Goal: Information Seeking & Learning: Learn about a topic

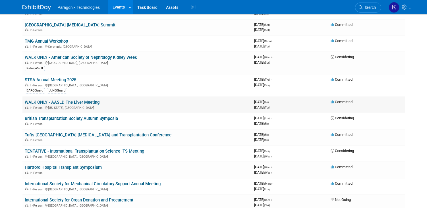
scroll to position [333, 0]
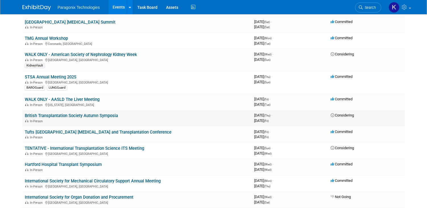
click at [81, 118] on link "British Transplantation Society Autumn Symposia" at bounding box center [71, 115] width 93 height 5
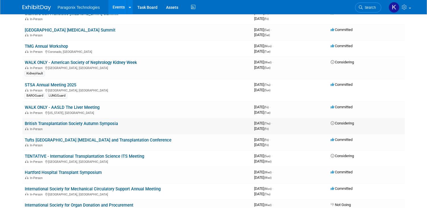
scroll to position [331, 0]
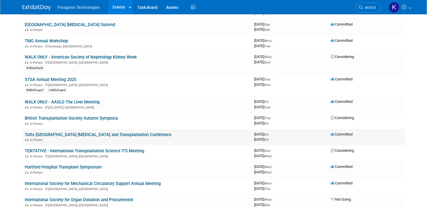
click at [143, 134] on link "Tufts [GEOGRAPHIC_DATA] Heart Failure and Transplantation Conference" at bounding box center [98, 134] width 147 height 5
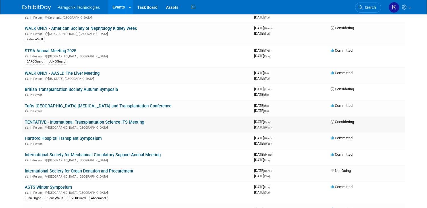
scroll to position [367, 0]
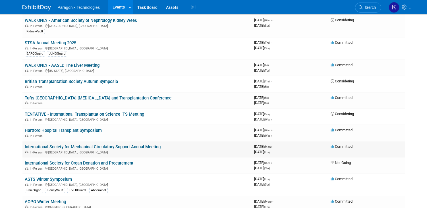
click at [74, 145] on link "International Society for Mechanical Circulatory Support Annual Meeting" at bounding box center [93, 146] width 136 height 5
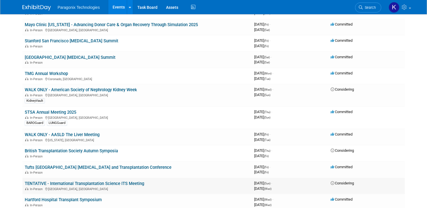
scroll to position [283, 0]
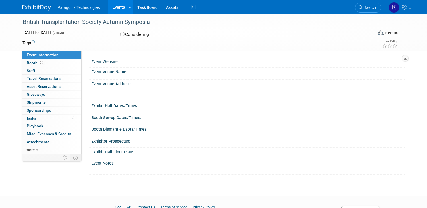
drag, startPoint x: 20, startPoint y: 20, endPoint x: 156, endPoint y: 23, distance: 136.9
click at [156, 23] on div "British Transplantation Society Autumn Symposia" at bounding box center [194, 21] width 352 height 15
copy div "British Transplantation Society Autumn Symposia"
click at [34, 69] on span "Staff 1" at bounding box center [34, 70] width 14 height 5
